Goal: Task Accomplishment & Management: Manage account settings

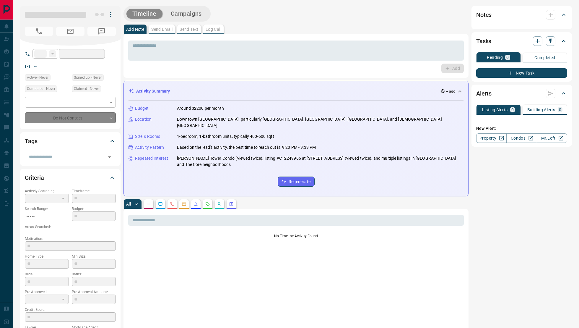
type input "**"
type input "**********"
type input "*"
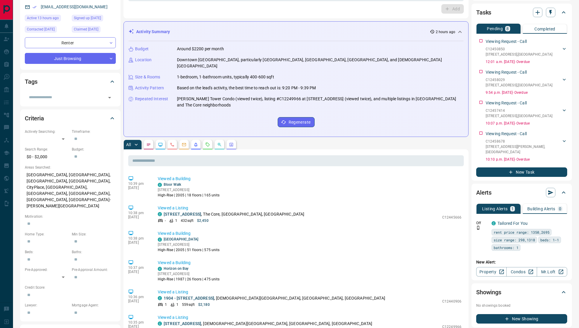
scroll to position [69, 0]
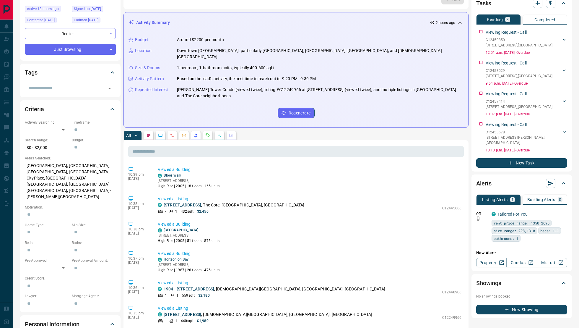
click at [206, 131] on button "button" at bounding box center [207, 135] width 9 height 9
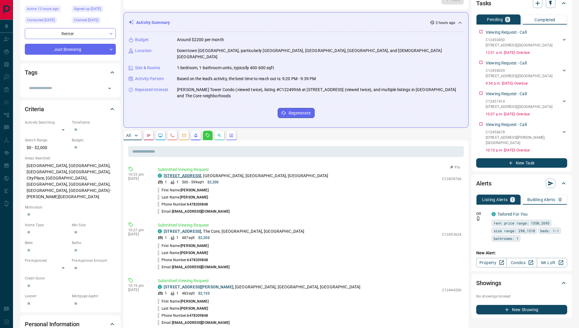
click at [190, 173] on link "[STREET_ADDRESS]" at bounding box center [183, 175] width 38 height 5
click at [167, 229] on link "[STREET_ADDRESS]" at bounding box center [183, 231] width 38 height 5
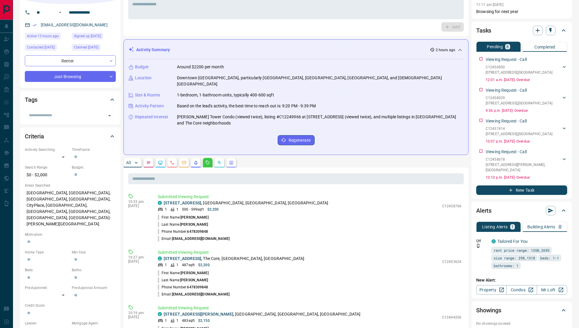
scroll to position [42, 0]
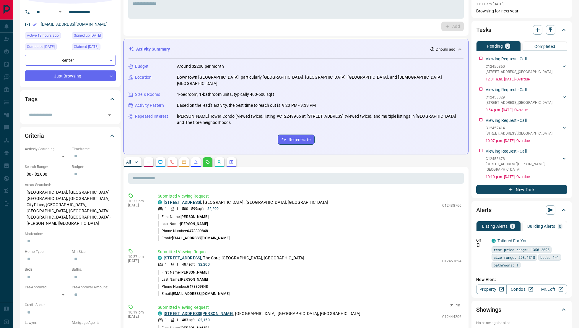
click at [179, 311] on link "[STREET_ADDRESS][PERSON_NAME]" at bounding box center [199, 313] width 70 height 5
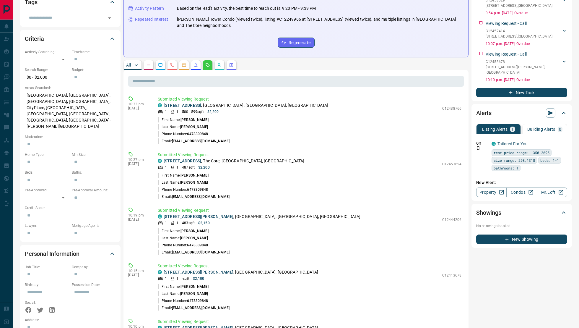
scroll to position [140, 0]
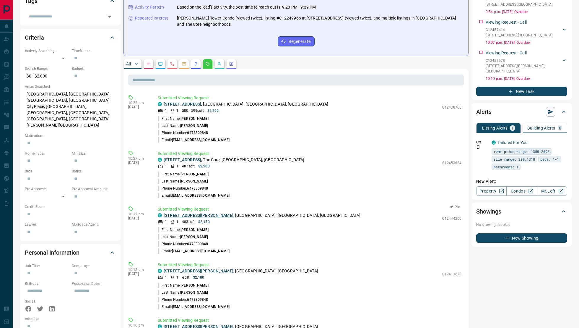
click at [203, 213] on link "[STREET_ADDRESS][PERSON_NAME]" at bounding box center [199, 215] width 70 height 5
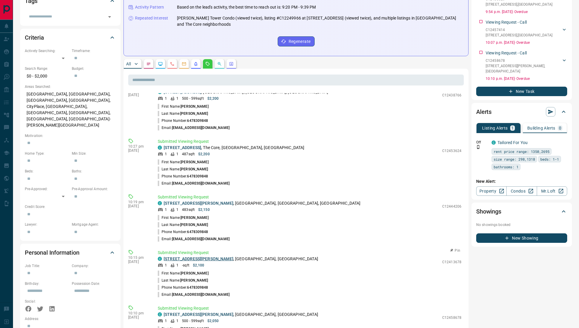
click at [185, 256] on link "[STREET_ADDRESS][PERSON_NAME]" at bounding box center [199, 258] width 70 height 5
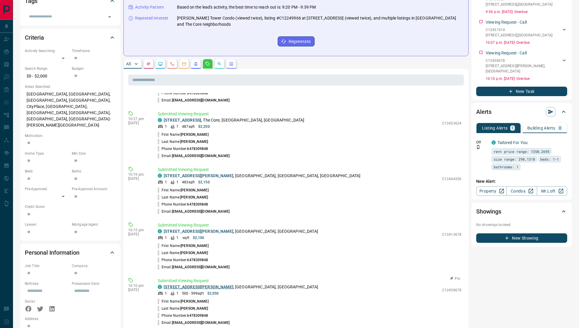
click at [190, 284] on link "[STREET_ADDRESS][PERSON_NAME]" at bounding box center [199, 286] width 70 height 5
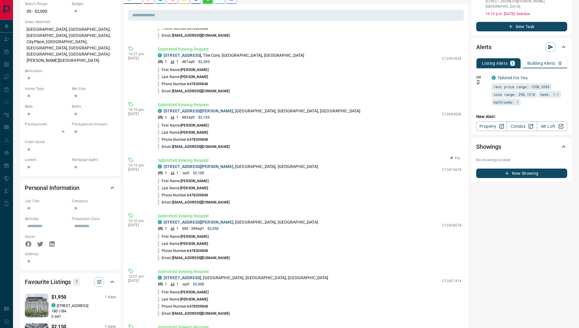
scroll to position [205, 0]
click at [188, 275] on link "[STREET_ADDRESS]" at bounding box center [183, 277] width 38 height 5
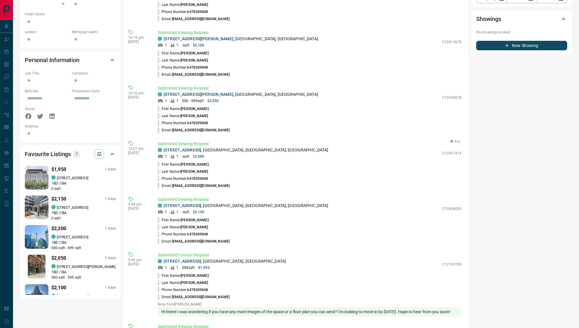
scroll to position [337, 0]
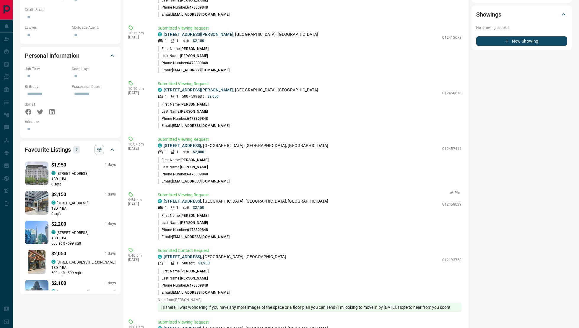
click at [192, 199] on link "[STREET_ADDRESS]" at bounding box center [183, 201] width 38 height 5
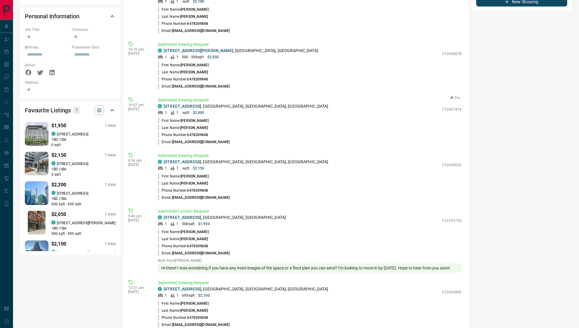
scroll to position [383, 0]
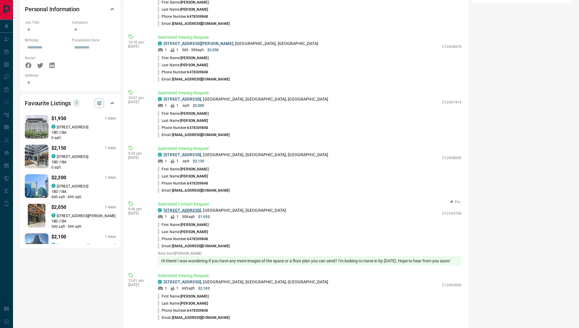
click at [188, 208] on link "[STREET_ADDRESS]" at bounding box center [183, 210] width 38 height 5
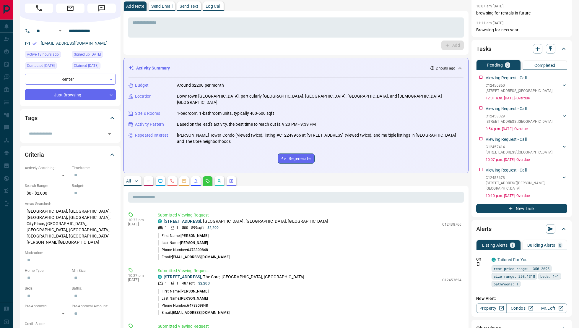
scroll to position [0, 0]
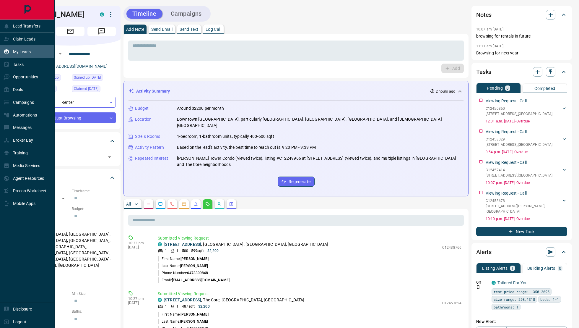
click at [25, 49] on div "My Leads" at bounding box center [17, 52] width 27 height 10
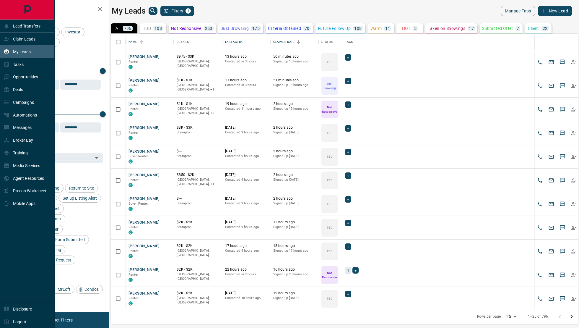
scroll to position [275, 467]
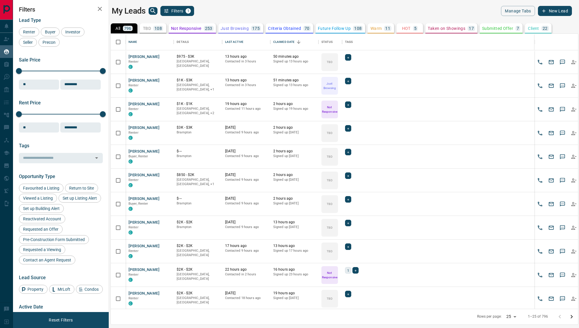
click at [159, 26] on p "108" at bounding box center [158, 28] width 7 height 4
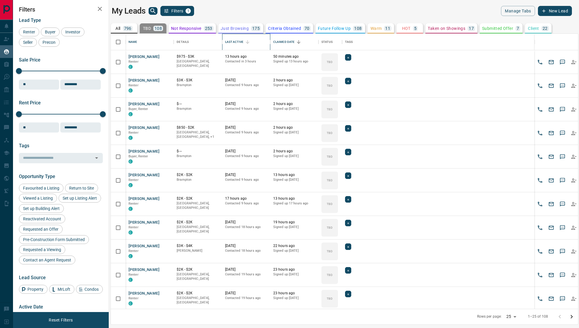
click at [239, 40] on div "Last Active" at bounding box center [234, 42] width 18 height 17
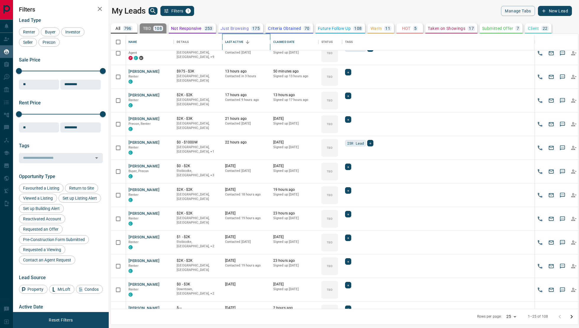
scroll to position [0, 0]
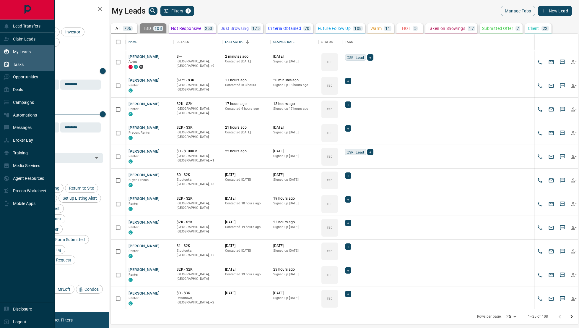
click at [18, 68] on div "Tasks" at bounding box center [14, 64] width 20 height 10
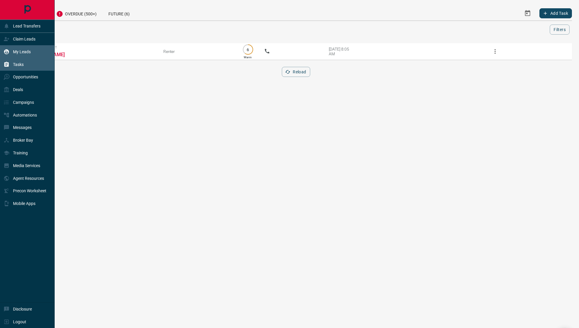
click at [17, 52] on p "My Leads" at bounding box center [22, 51] width 18 height 5
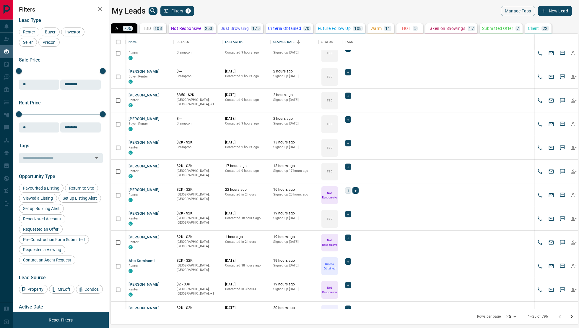
scroll to position [80, 0]
click at [166, 139] on icon "Open in New Tab" at bounding box center [167, 141] width 5 height 5
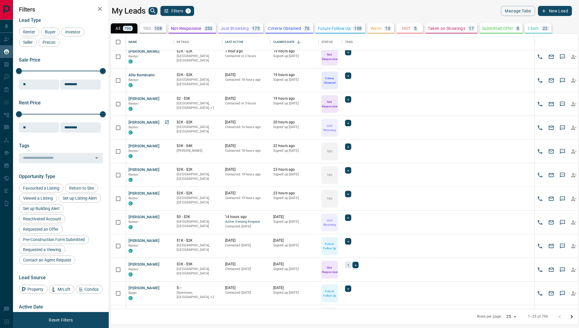
scroll to position [274, 0]
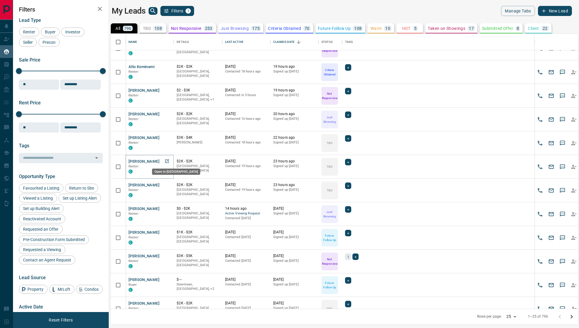
click at [164, 160] on link "Open in New Tab" at bounding box center [167, 161] width 8 height 8
